Goal: Check status

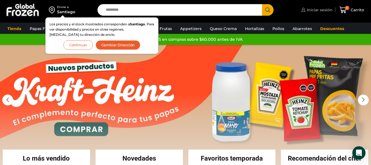
click at [316, 10] on span "Iniciar sesión" at bounding box center [319, 9] width 27 height 5
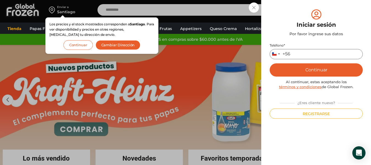
drag, startPoint x: 312, startPoint y: 50, endPoint x: 307, endPoint y: 54, distance: 6.1
click at [312, 50] on input "Teléfono *" at bounding box center [316, 54] width 93 height 10
type input "*********"
click at [308, 69] on button "Continuar" at bounding box center [316, 69] width 93 height 13
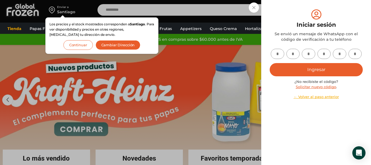
click at [279, 55] on input "text" at bounding box center [277, 54] width 13 height 10
type input "*"
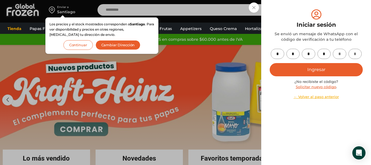
type input "*"
click at [315, 66] on button "Ingresar" at bounding box center [316, 69] width 93 height 13
click at [312, 71] on button "Ingresar" at bounding box center [316, 69] width 93 height 13
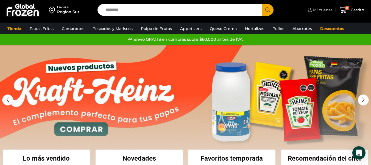
click at [326, 9] on span "Mi cuenta" at bounding box center [322, 9] width 21 height 5
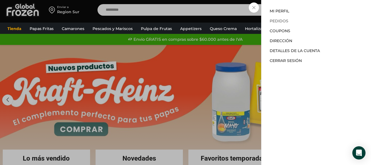
click at [280, 20] on link "Pedidos" at bounding box center [279, 20] width 19 height 5
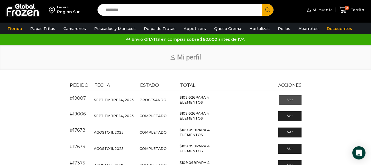
click at [289, 102] on link "Ver" at bounding box center [290, 99] width 23 height 9
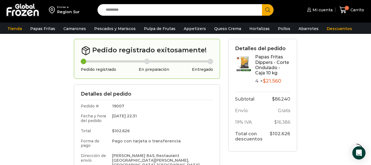
scroll to position [82, 0]
